Goal: Task Accomplishment & Management: Manage account settings

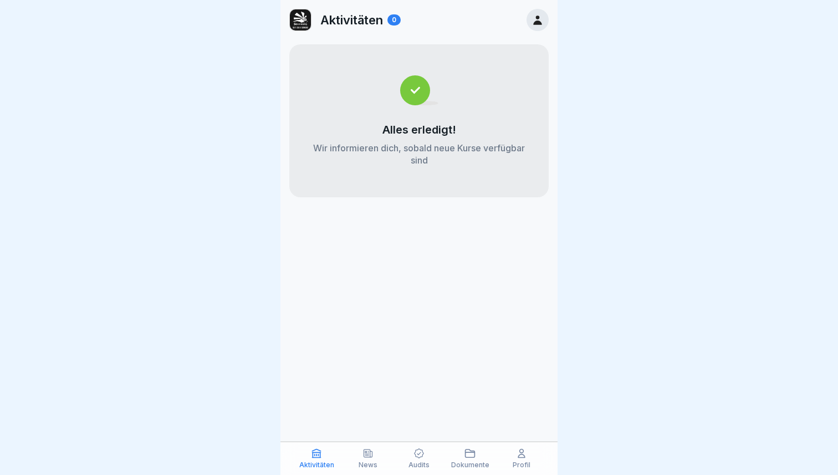
click at [534, 23] on icon at bounding box center [537, 20] width 8 height 9
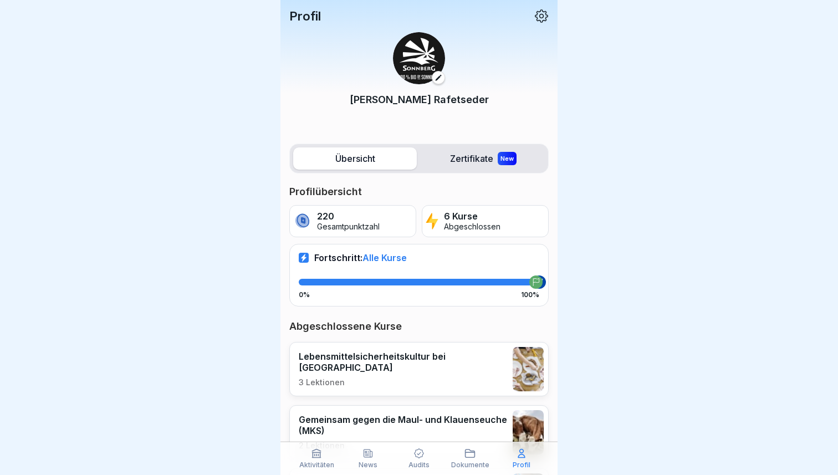
click at [542, 10] on icon at bounding box center [541, 16] width 14 height 14
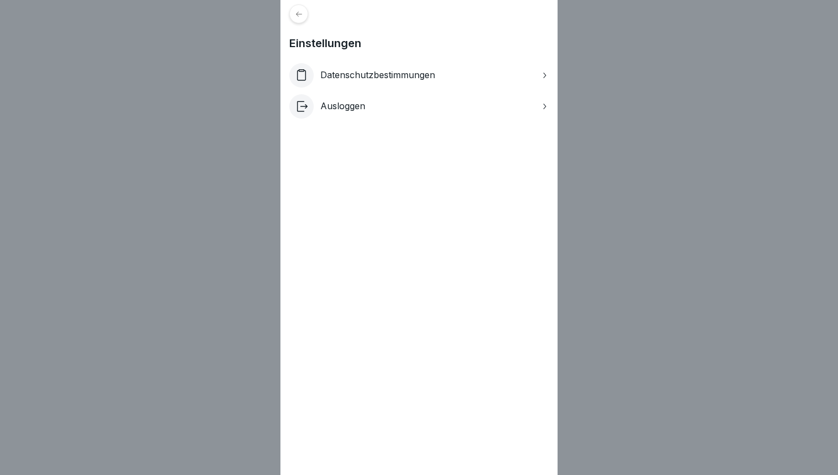
click at [387, 103] on div "Ausloggen" at bounding box center [418, 106] width 259 height 24
